Goal: Information Seeking & Learning: Learn about a topic

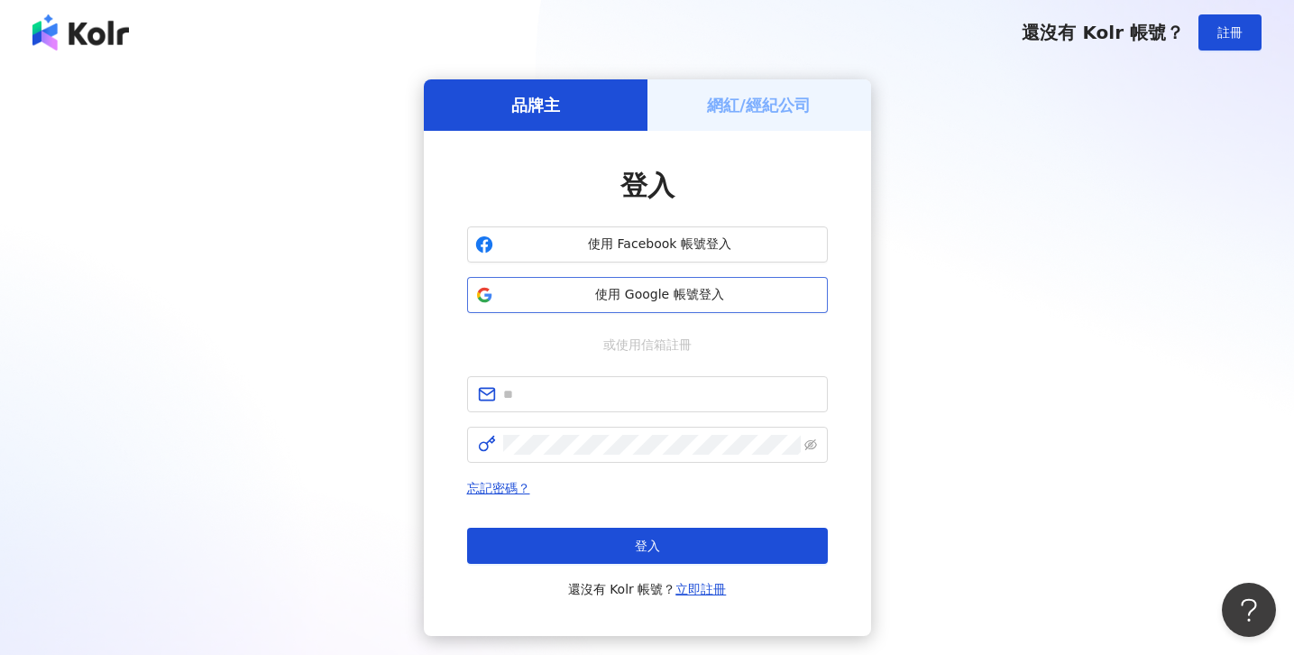
click at [624, 306] on button "使用 Google 帳號登入" at bounding box center [647, 295] width 361 height 36
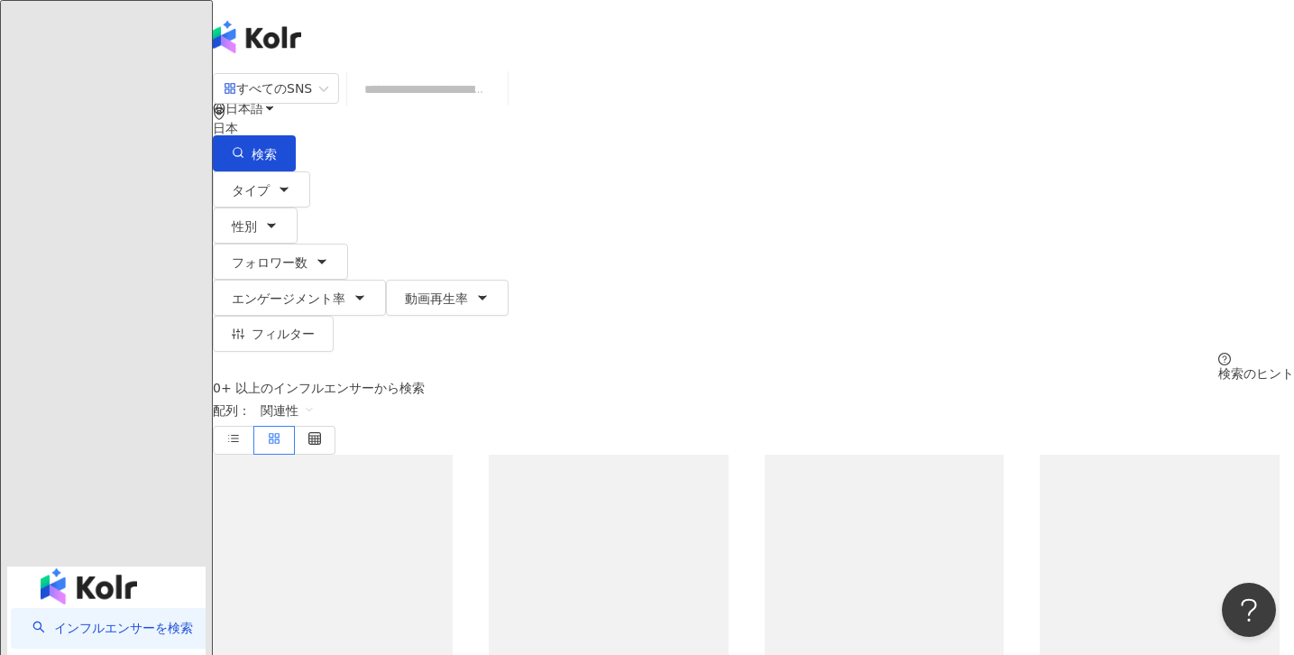
click at [501, 106] on input "search" at bounding box center [427, 89] width 146 height 34
click at [312, 103] on div "すべてのSNS" at bounding box center [268, 88] width 88 height 29
type input "**********"
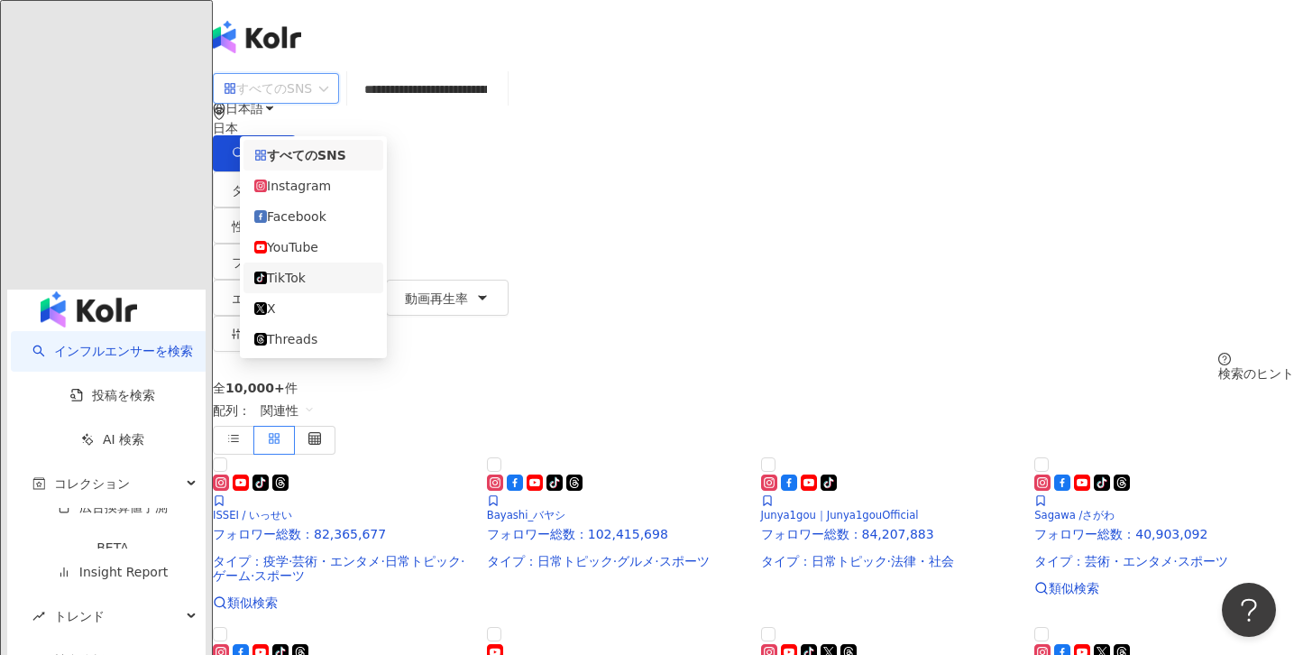
click at [315, 288] on div "TikTok" at bounding box center [313, 278] width 118 height 20
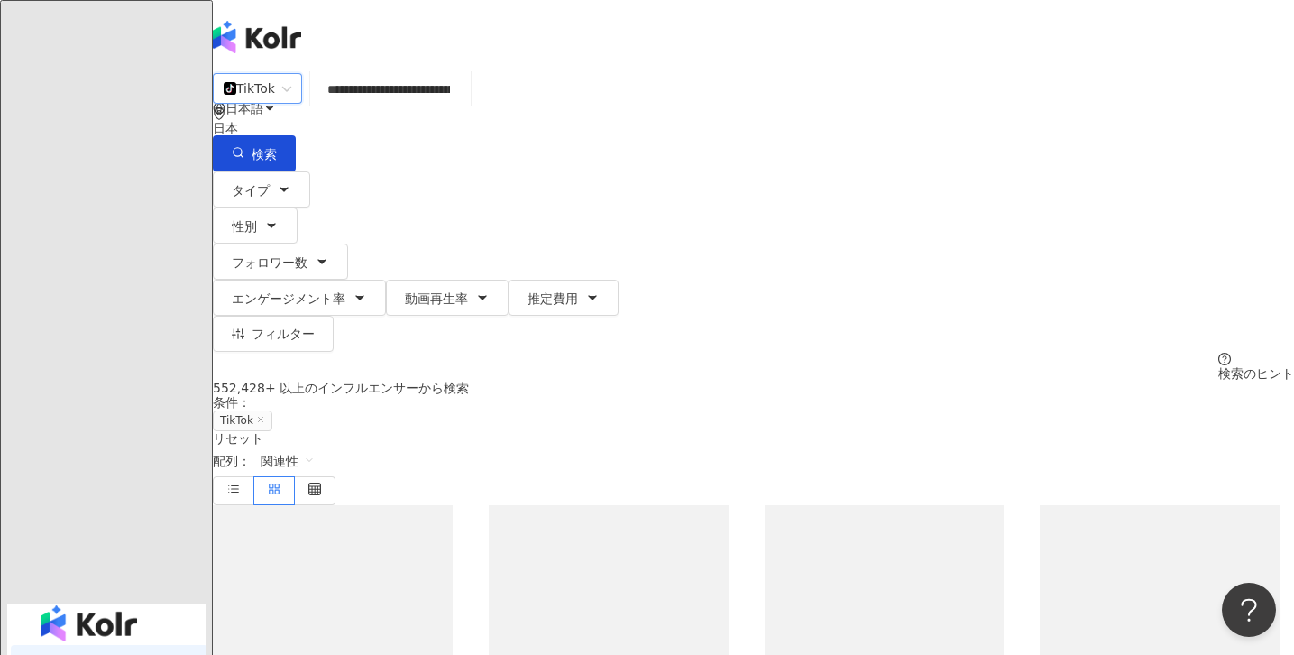
click at [464, 104] on input "**********" at bounding box center [390, 89] width 146 height 34
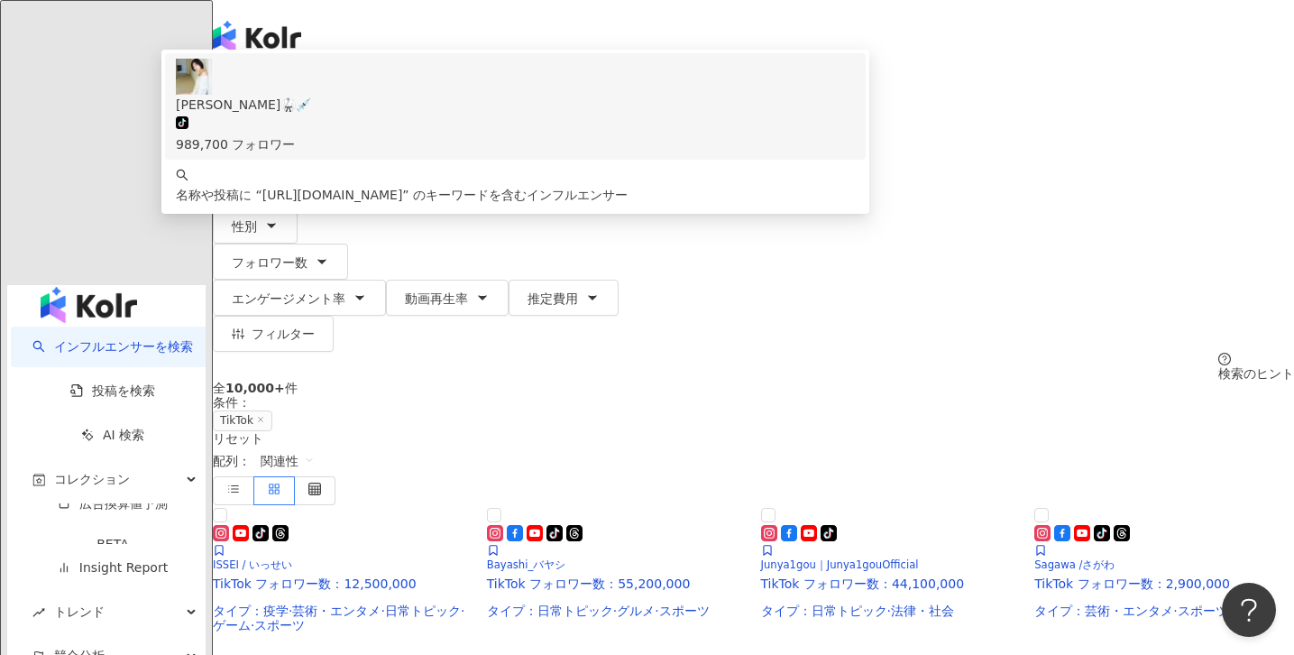
click at [518, 115] on div "[PERSON_NAME]🥋💉" at bounding box center [515, 105] width 679 height 20
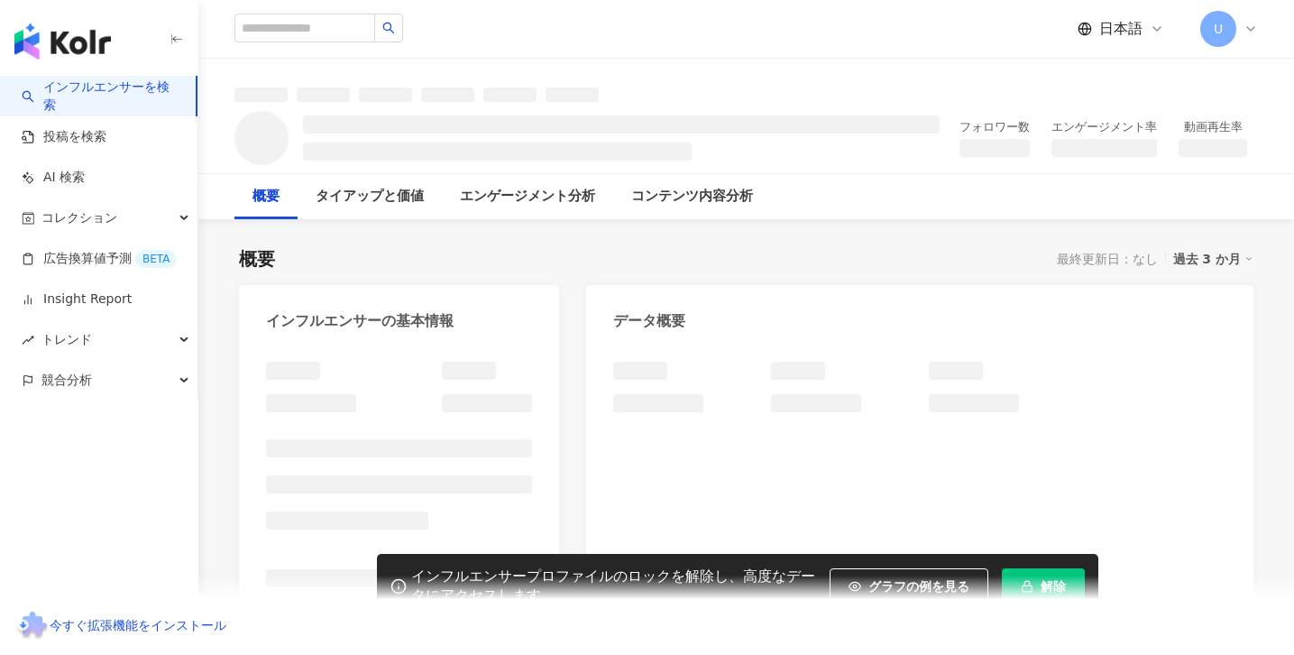
click at [1022, 585] on rect "button" at bounding box center [1027, 587] width 10 height 5
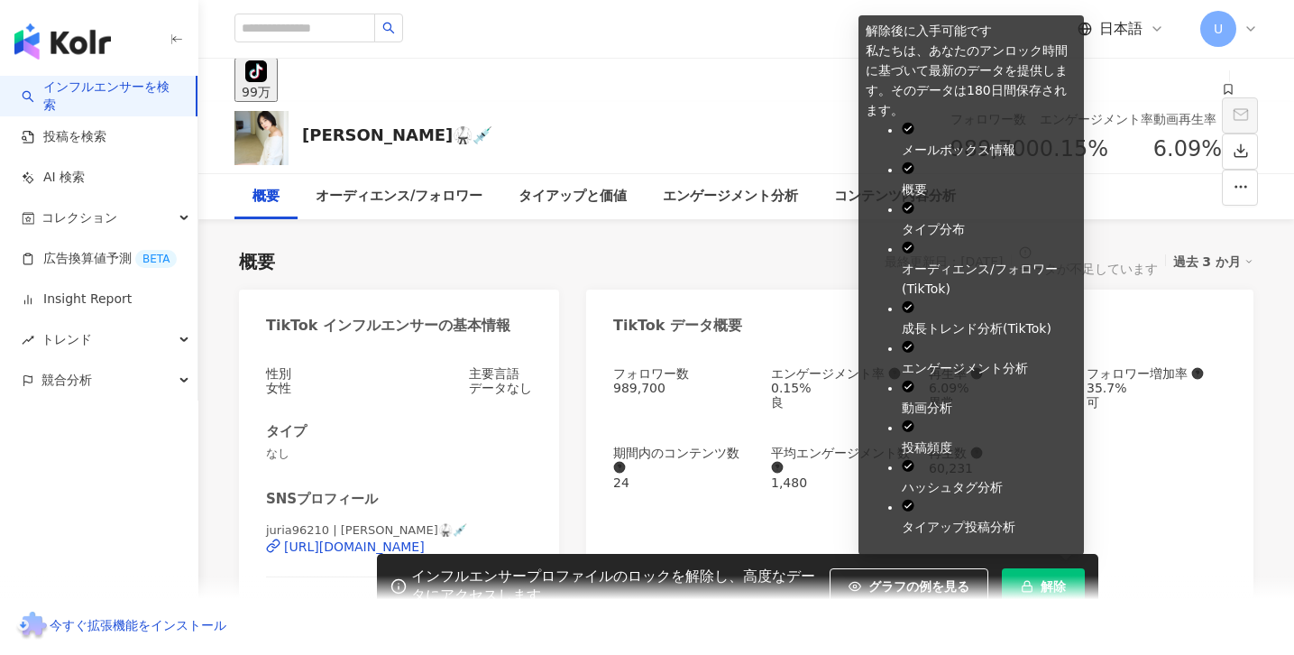
click at [1022, 584] on div "このインフルエンサーのデータが不足している理由は以下の通りです。ロック解除を続けますか？ ・3ヶ月間投稿がない ・SNSのリンクが無効 ・プライベートアカウン…" at bounding box center [647, 327] width 1294 height 655
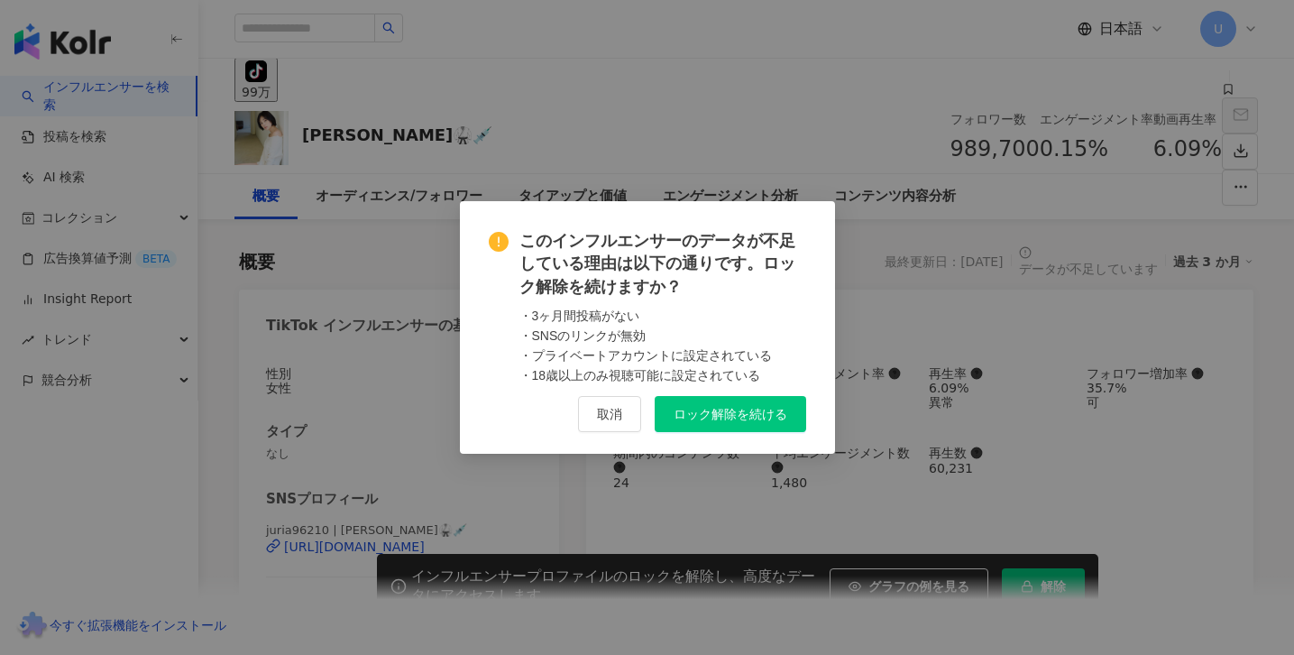
click at [684, 410] on span "ロック解除を続ける" at bounding box center [731, 414] width 114 height 14
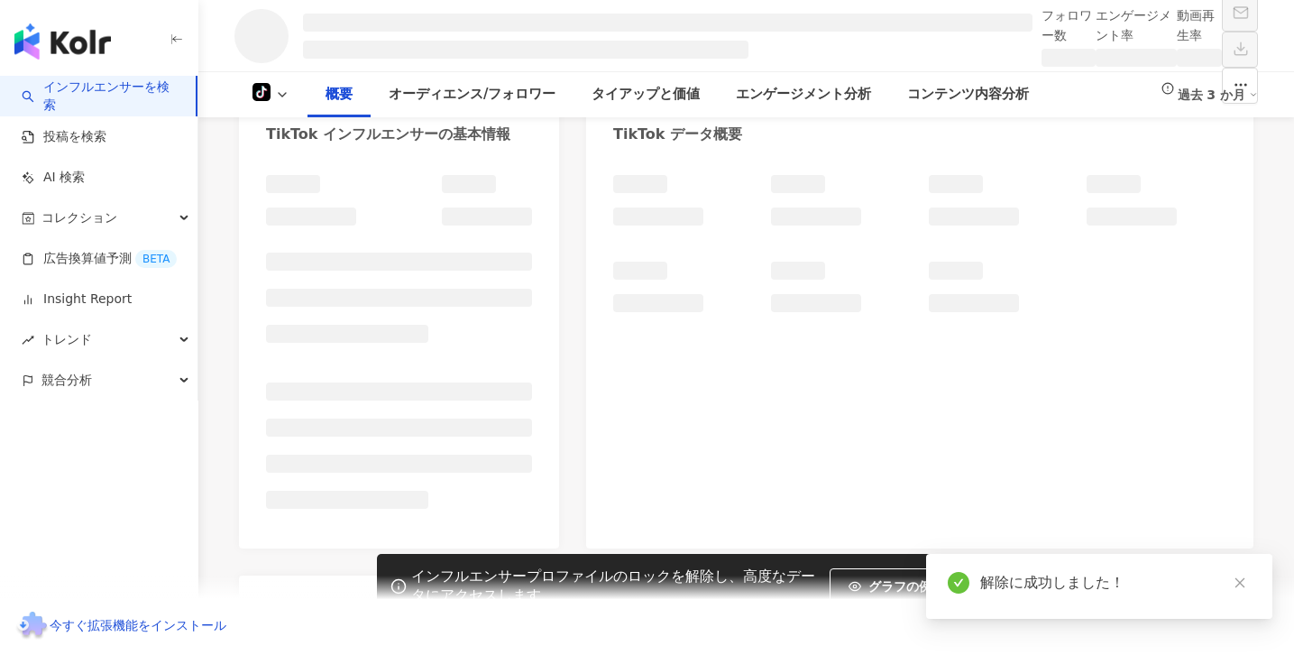
scroll to position [184, 0]
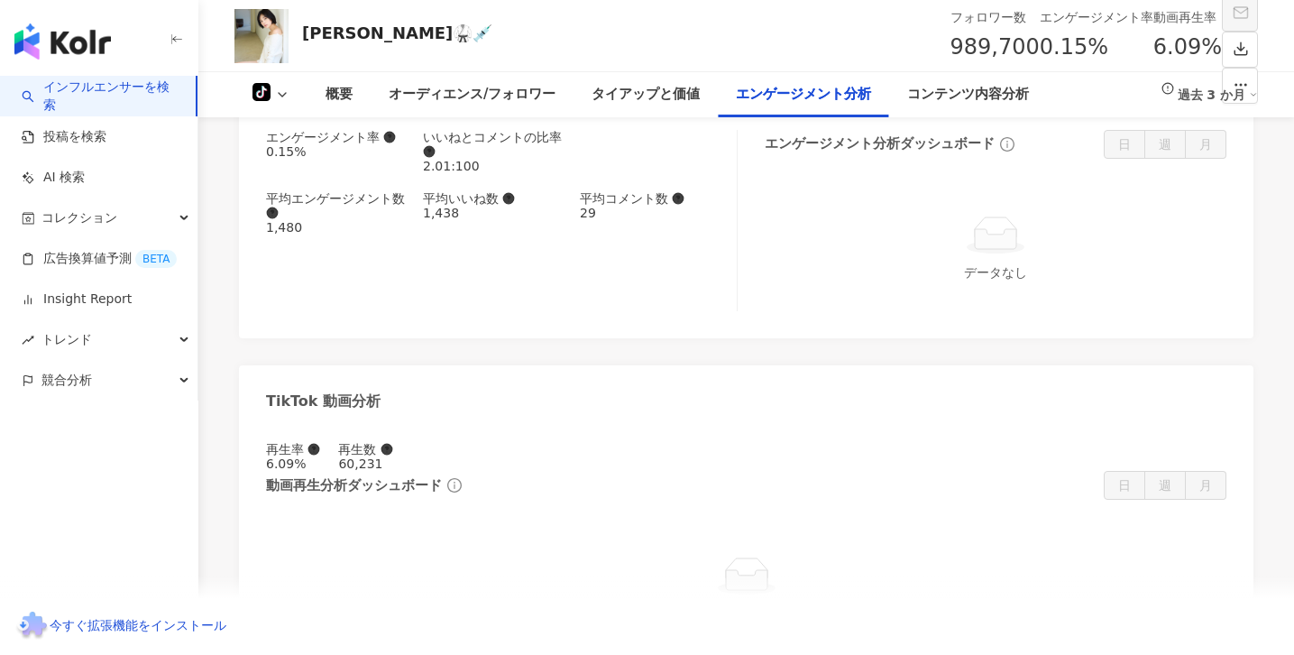
scroll to position [1995, 0]
drag, startPoint x: 422, startPoint y: 246, endPoint x: 502, endPoint y: 248, distance: 80.3
click at [502, 221] on div "1,438" at bounding box center [492, 214] width 139 height 14
copy div "1,438"
drag, startPoint x: 501, startPoint y: 482, endPoint x: 567, endPoint y: 480, distance: 65.9
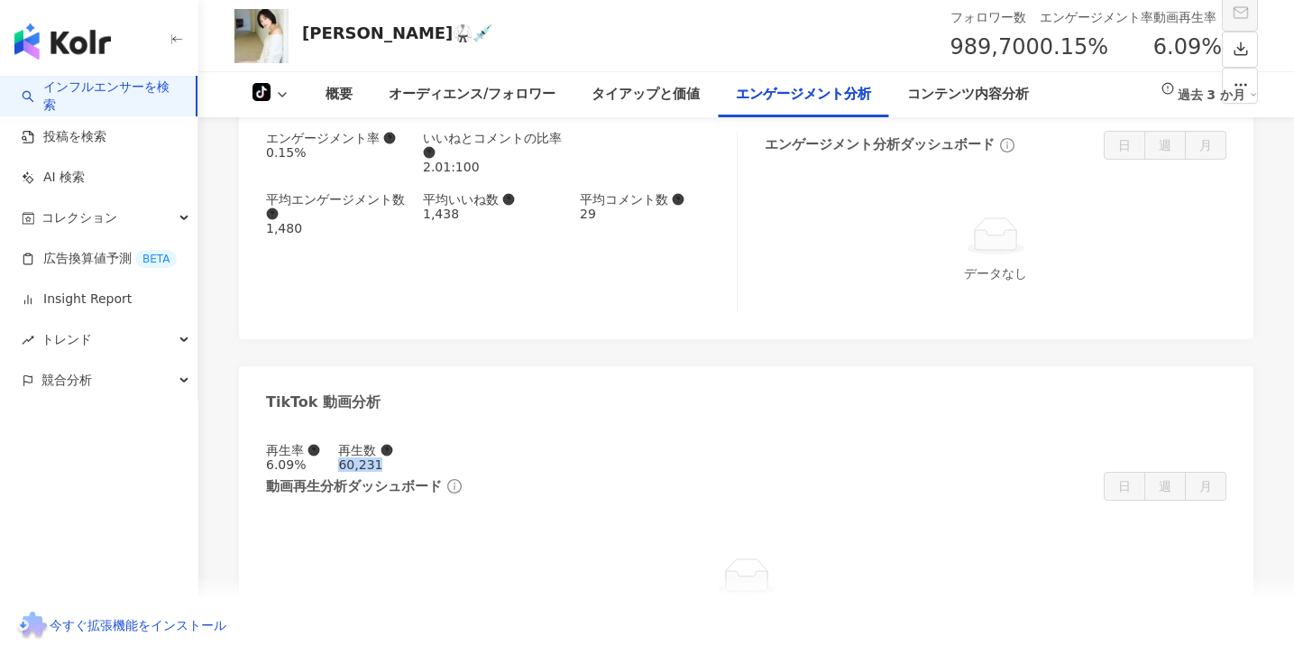
click at [392, 472] on div "60,231" at bounding box center [365, 464] width 54 height 14
copy div "60,231"
